Goal: Information Seeking & Learning: Check status

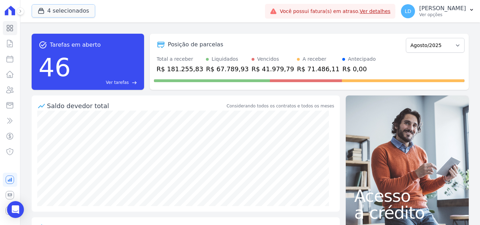
click at [59, 6] on button "4 selecionados" at bounding box center [64, 10] width 64 height 13
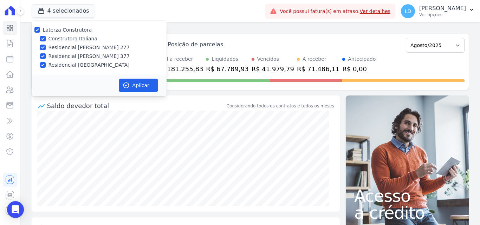
click at [193, 10] on div "4 selecionados Laterza Construtora Construtora Italiana Residencial [PERSON_NAM…" at bounding box center [147, 11] width 231 height 23
click at [9, 98] on link "Minha Carteira" at bounding box center [10, 105] width 14 height 14
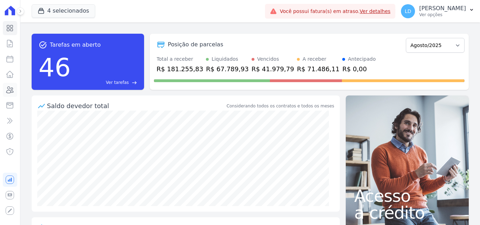
click at [13, 90] on icon at bounding box center [10, 90] width 8 height 8
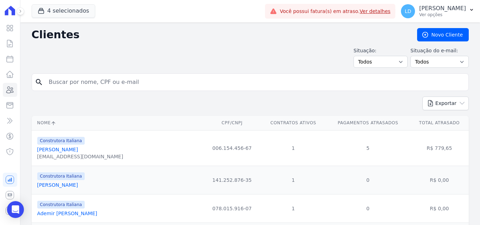
click at [66, 84] on input "search" at bounding box center [255, 82] width 421 height 14
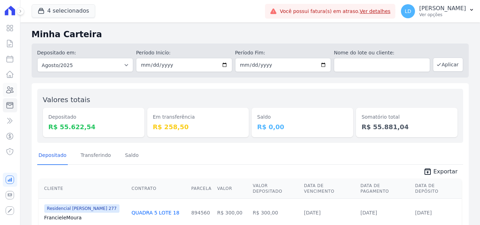
click at [7, 91] on icon at bounding box center [10, 90] width 7 height 6
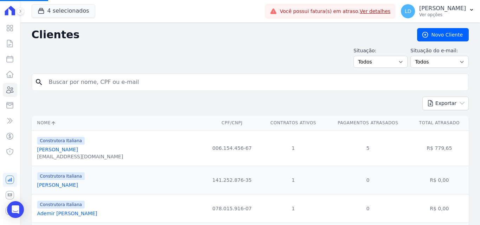
click at [75, 81] on input "search" at bounding box center [255, 82] width 421 height 14
type input "emanuelle"
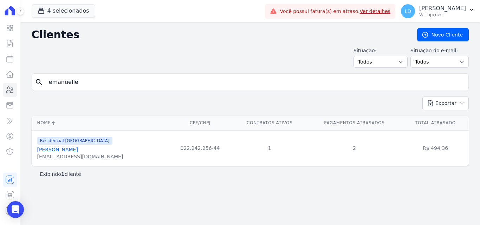
click at [66, 150] on link "[PERSON_NAME]" at bounding box center [57, 150] width 41 height 6
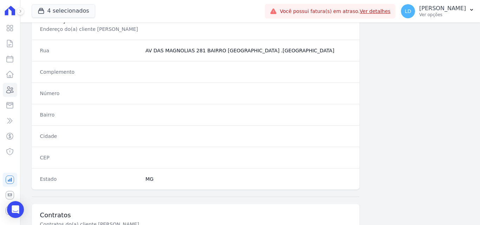
scroll to position [432, 0]
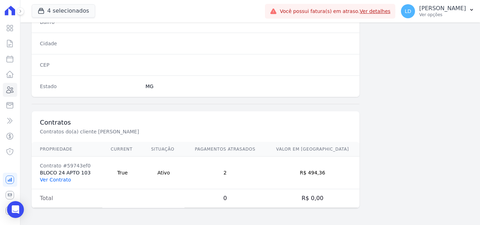
click at [46, 181] on link "Ver Contrato" at bounding box center [55, 180] width 31 height 6
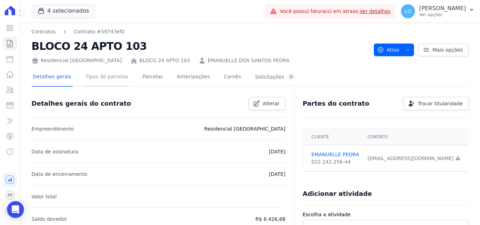
click at [113, 76] on link "Tipos de parcelas" at bounding box center [107, 77] width 46 height 19
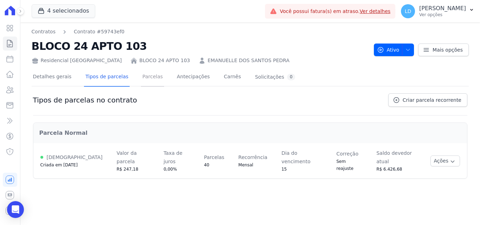
click at [148, 77] on link "Parcelas" at bounding box center [152, 77] width 23 height 19
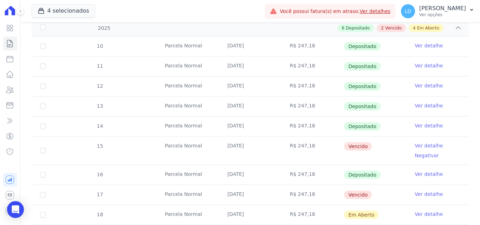
scroll to position [141, 0]
